Goal: Entertainment & Leisure: Consume media (video, audio)

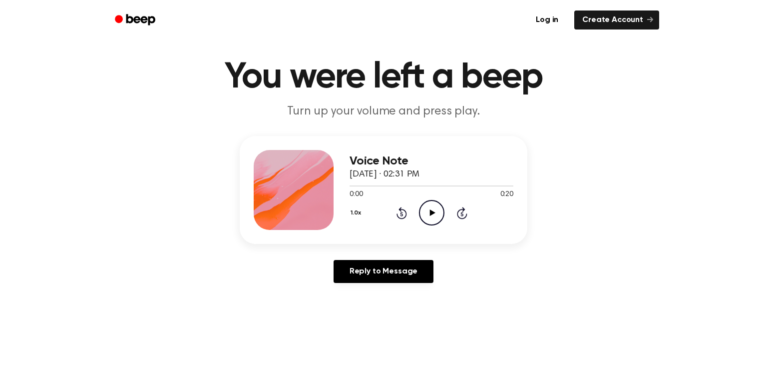
click at [432, 216] on icon "Play Audio" at bounding box center [431, 212] width 25 height 25
drag, startPoint x: 400, startPoint y: 173, endPoint x: 506, endPoint y: 164, distance: 106.3
click at [506, 164] on div "Voice Note [DATE] · 02:31 PM" at bounding box center [432, 167] width 164 height 27
click at [370, 101] on header "You were left a beep Turn up your volume and press play." at bounding box center [383, 89] width 743 height 60
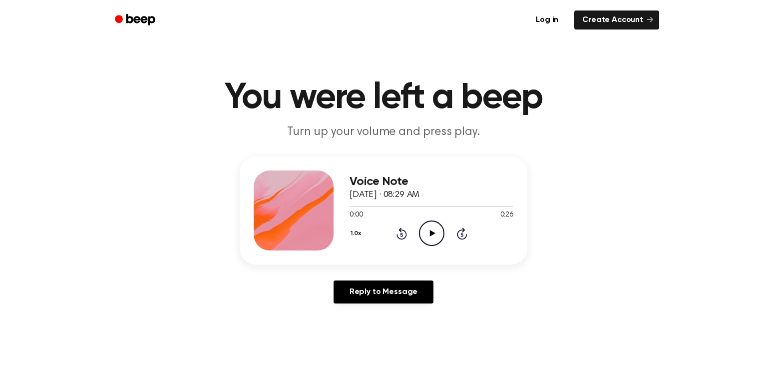
click at [432, 234] on icon at bounding box center [432, 233] width 5 height 6
